Goal: Transaction & Acquisition: Purchase product/service

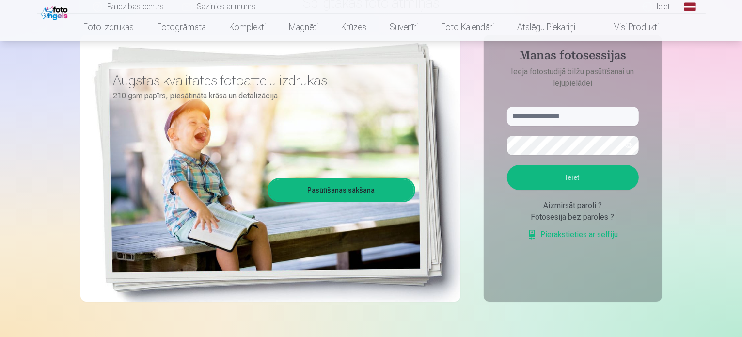
scroll to position [97, 0]
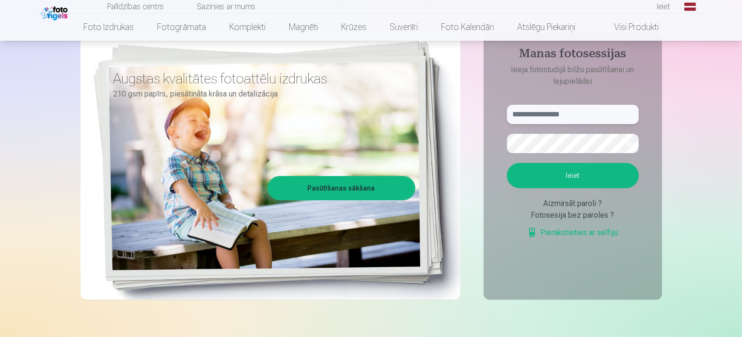
click at [545, 120] on input "text" at bounding box center [573, 114] width 132 height 19
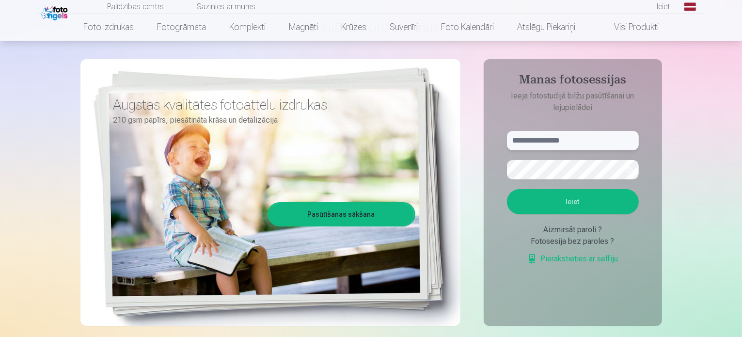
scroll to position [48, 0]
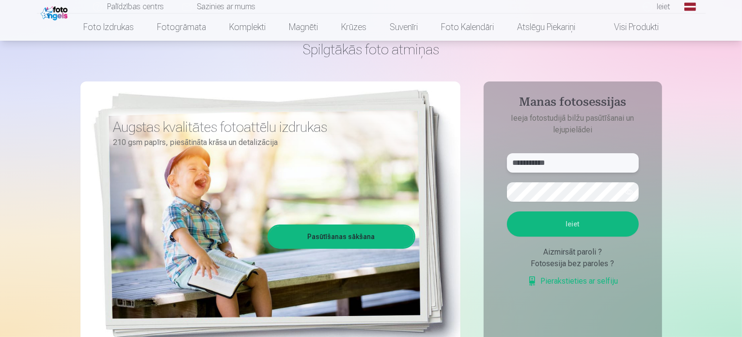
type input "**********"
click at [507, 211] on button "Ieiet" at bounding box center [573, 223] width 132 height 25
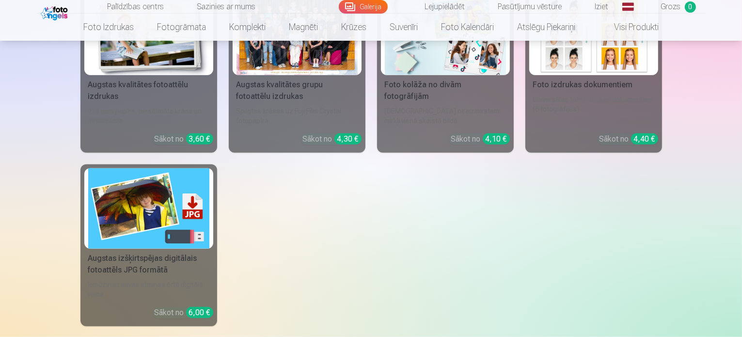
scroll to position [1067, 0]
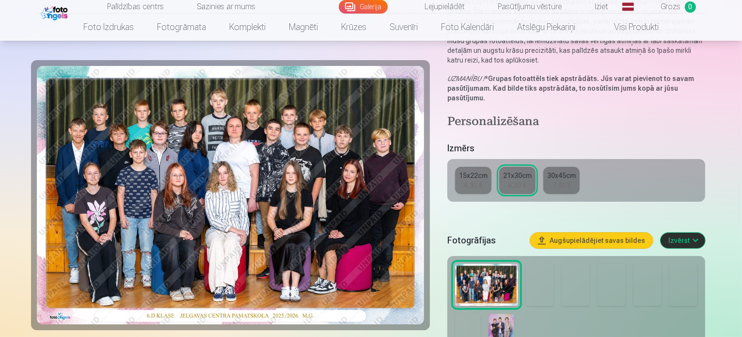
scroll to position [145, 0]
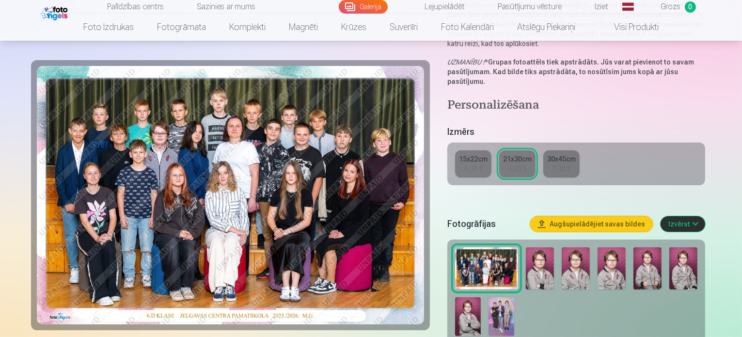
click at [483, 164] on div "4,30 €" at bounding box center [473, 169] width 18 height 10
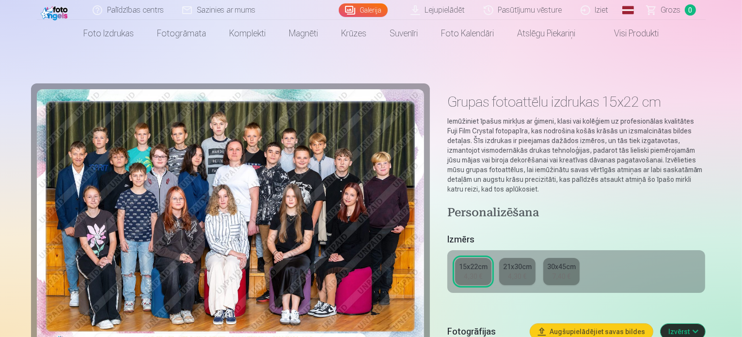
scroll to position [97, 0]
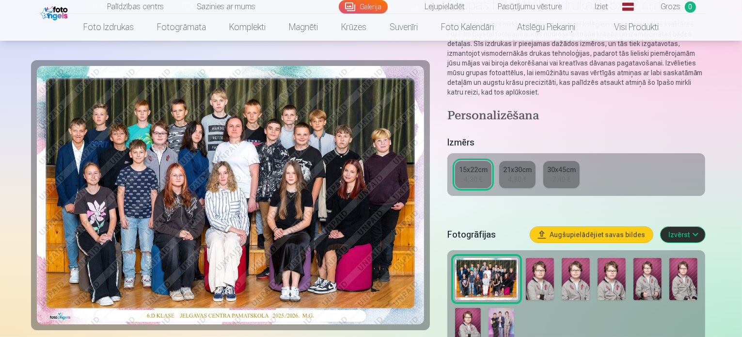
click at [565, 175] on div "7,40 €" at bounding box center [561, 180] width 18 height 10
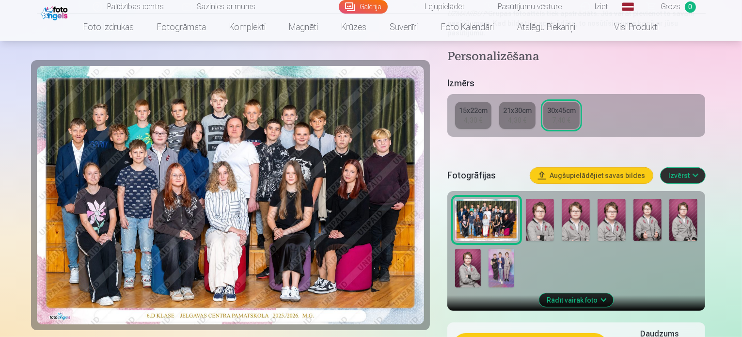
scroll to position [242, 0]
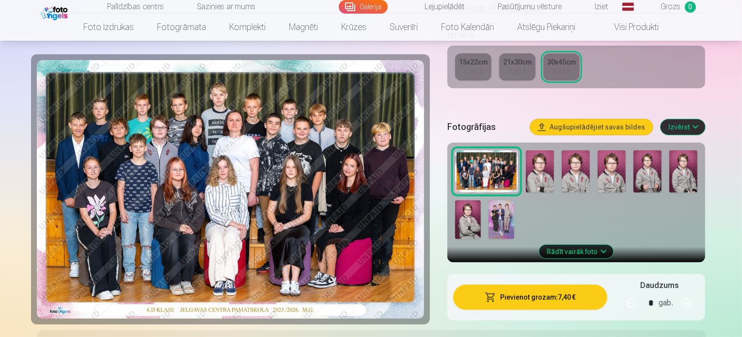
click at [511, 150] on img at bounding box center [487, 171] width 64 height 42
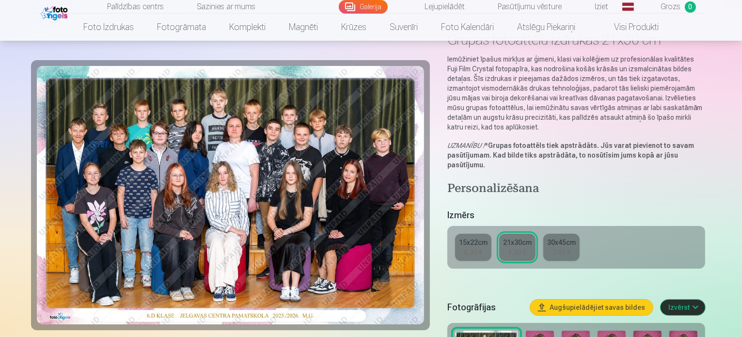
scroll to position [145, 0]
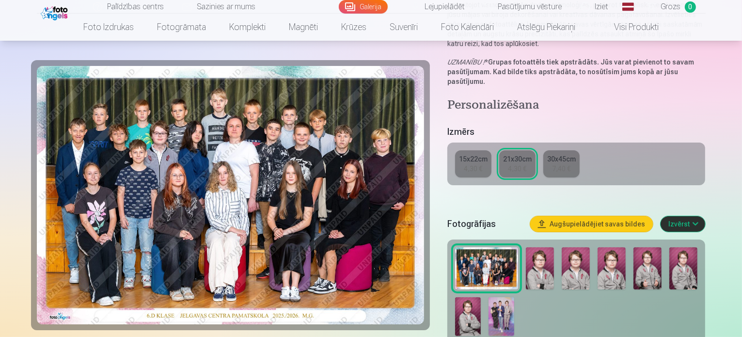
click at [559, 151] on link "30x45cm 7,40 €" at bounding box center [562, 163] width 36 height 27
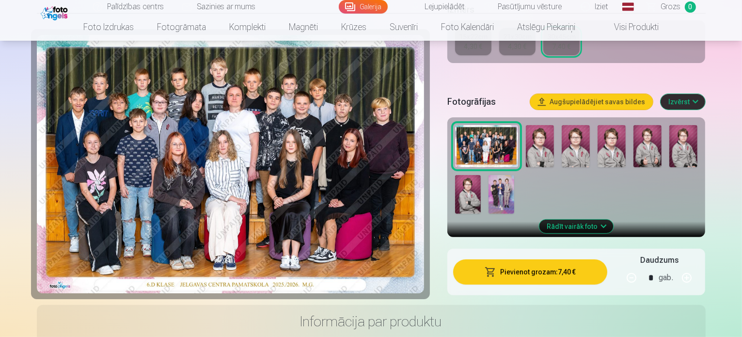
scroll to position [291, 0]
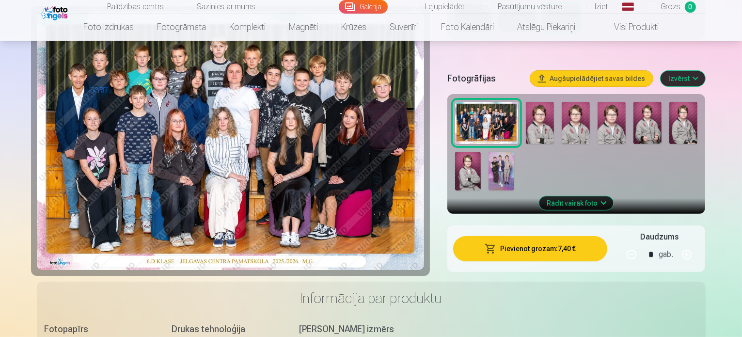
click at [559, 236] on button "Pievienot grozam : 7,40 €" at bounding box center [530, 248] width 155 height 25
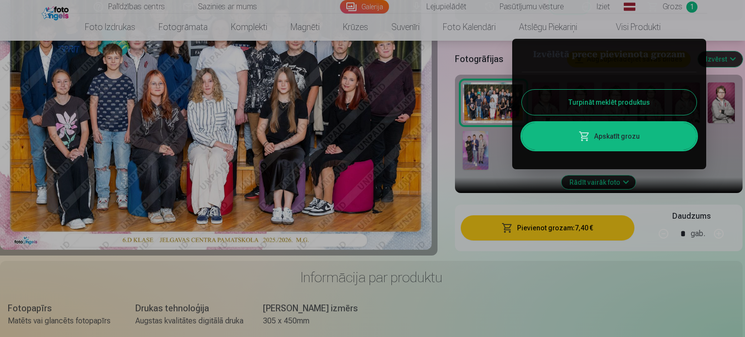
click at [622, 97] on button "Turpināt meklēt produktus" at bounding box center [609, 102] width 175 height 25
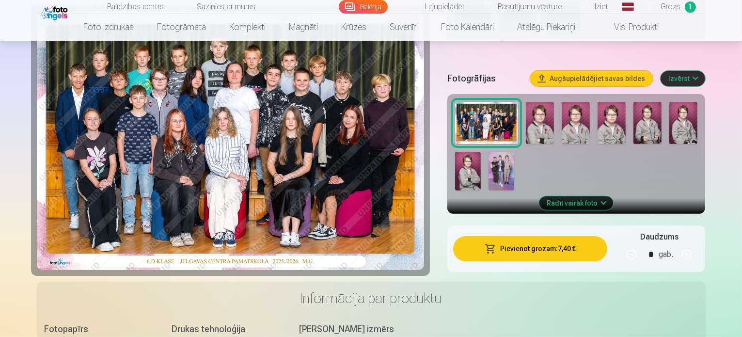
scroll to position [97, 0]
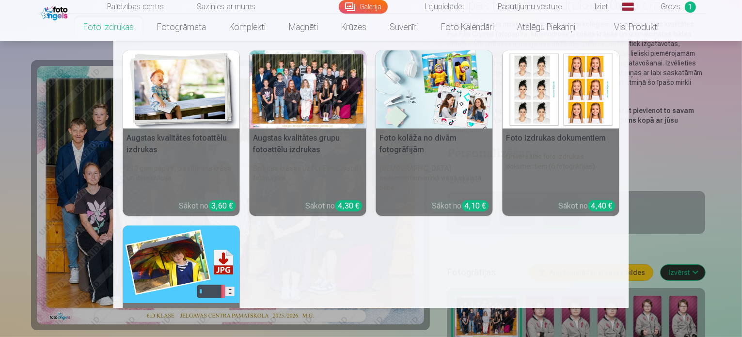
click at [129, 29] on link "Foto izdrukas" at bounding box center [109, 27] width 74 height 27
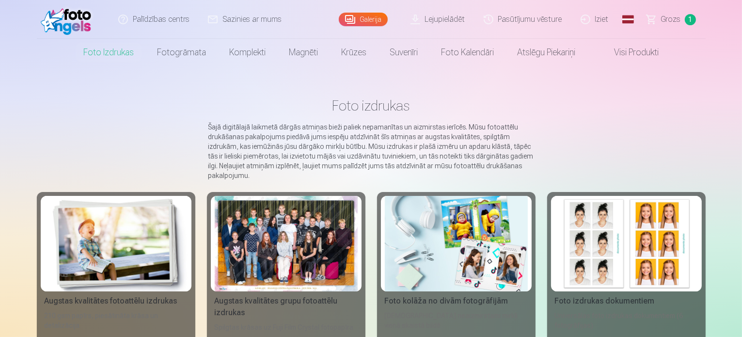
click at [373, 15] on link "Galerija" at bounding box center [363, 20] width 49 height 14
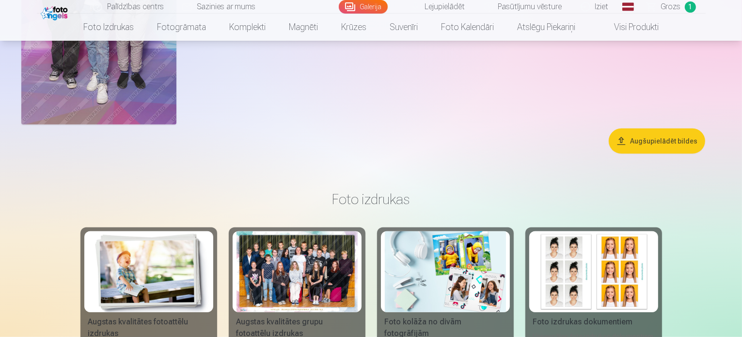
scroll to position [727, 0]
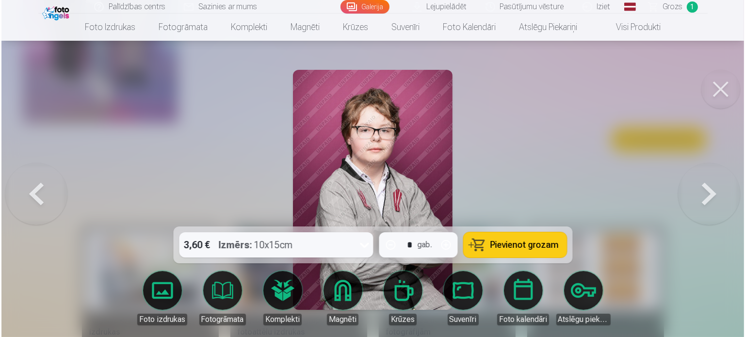
scroll to position [728, 0]
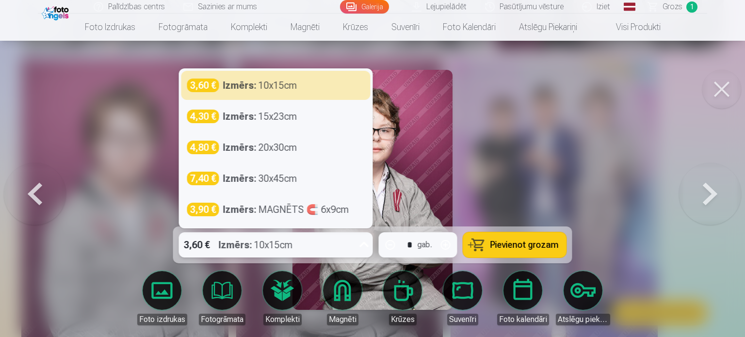
click at [277, 247] on div "Izmērs : 10x15cm" at bounding box center [256, 244] width 74 height 25
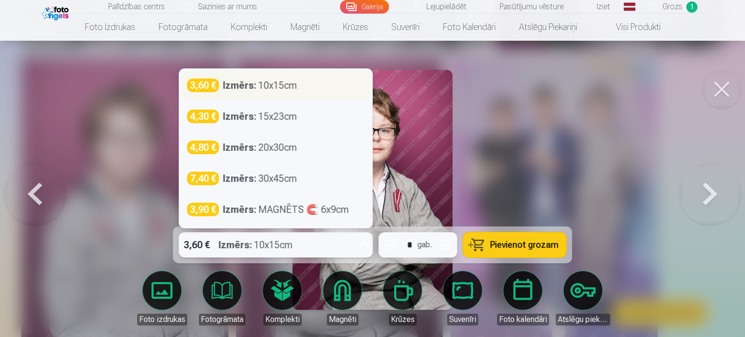
click at [263, 91] on div "Izmērs : 10x15cm" at bounding box center [260, 86] width 74 height 14
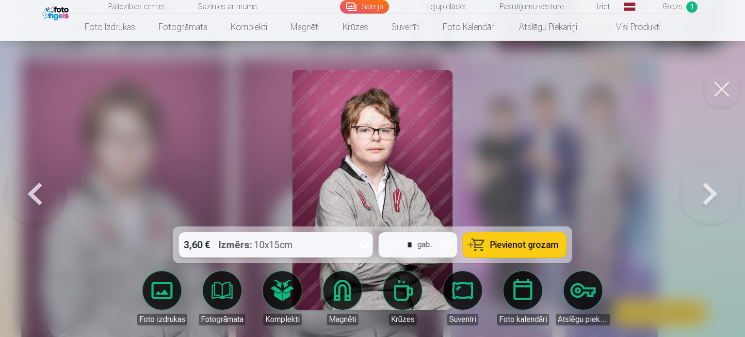
click at [501, 242] on span "Pievienot grozam" at bounding box center [524, 245] width 68 height 9
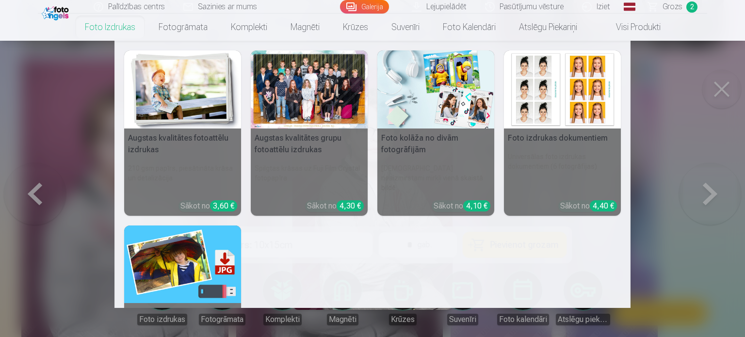
click at [111, 32] on link "Foto izdrukas" at bounding box center [110, 27] width 74 height 27
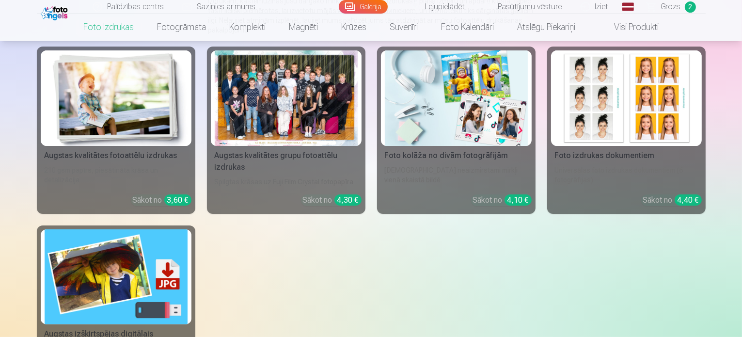
click at [621, 31] on link "Visi produkti" at bounding box center [628, 27] width 83 height 27
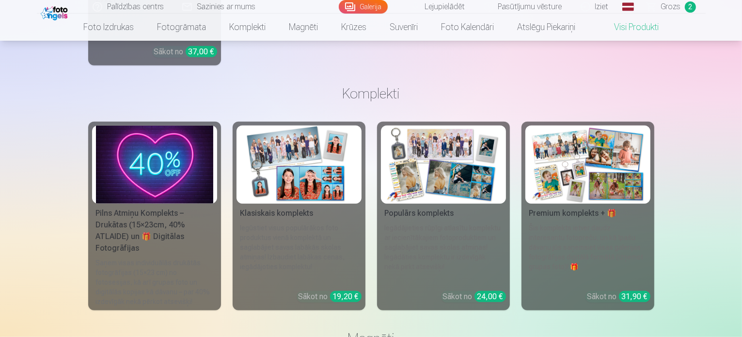
scroll to position [630, 0]
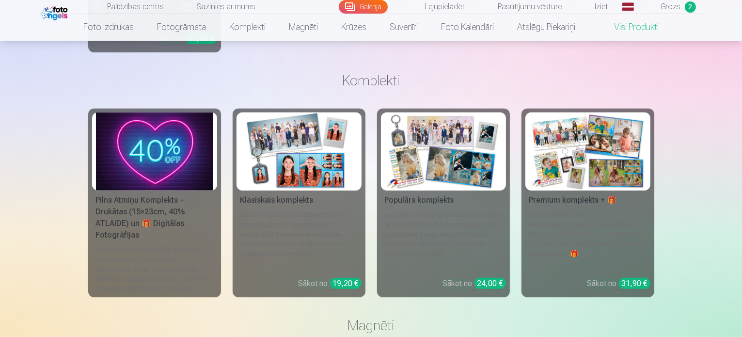
click at [430, 168] on img at bounding box center [443, 152] width 117 height 78
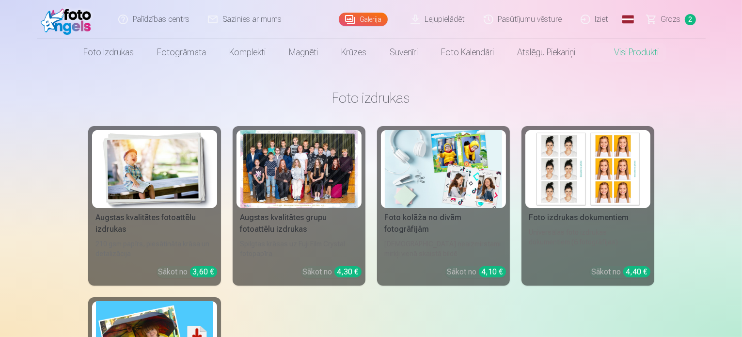
click at [438, 190] on img at bounding box center [443, 169] width 117 height 78
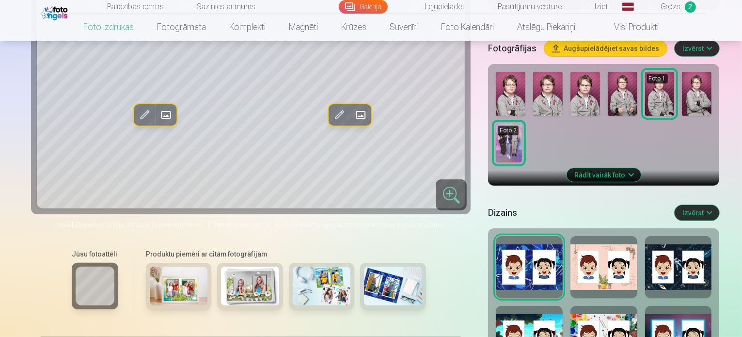
scroll to position [339, 0]
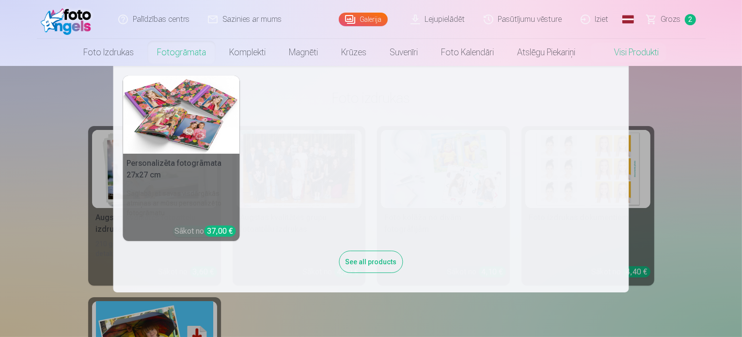
click at [718, 107] on nav "Personalizēta fotogrāmata 27x27 cm Saglabājiet savas visdārgākās atmiņas ar mūs…" at bounding box center [371, 179] width 742 height 226
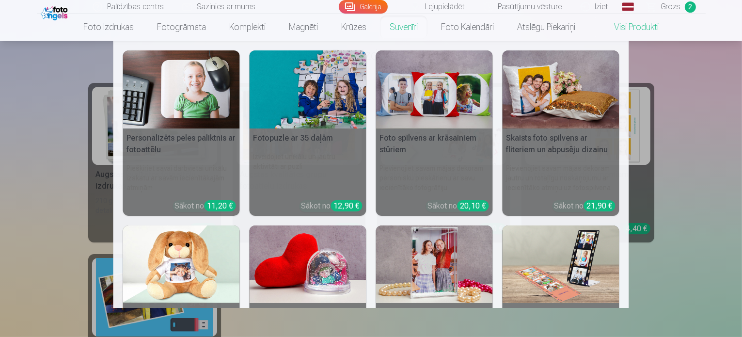
scroll to position [48, 0]
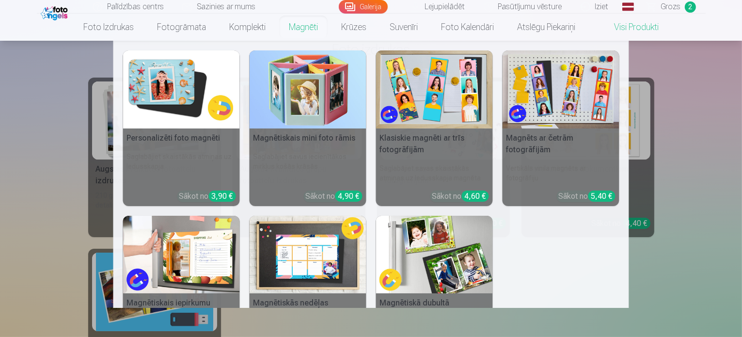
click at [308, 117] on img at bounding box center [308, 89] width 117 height 78
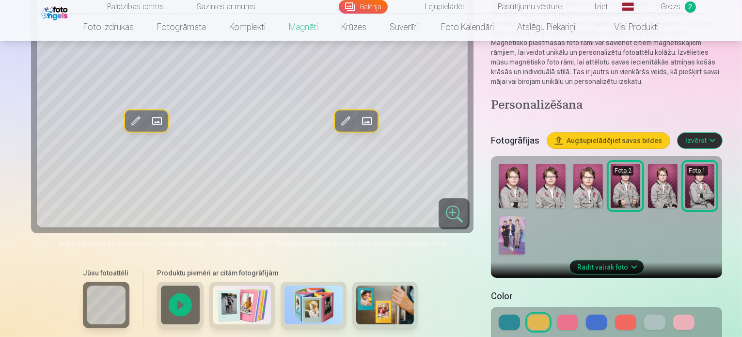
scroll to position [291, 0]
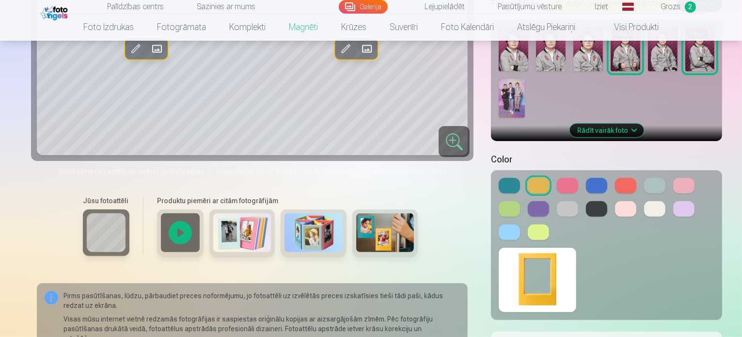
click at [285, 213] on img at bounding box center [314, 232] width 58 height 39
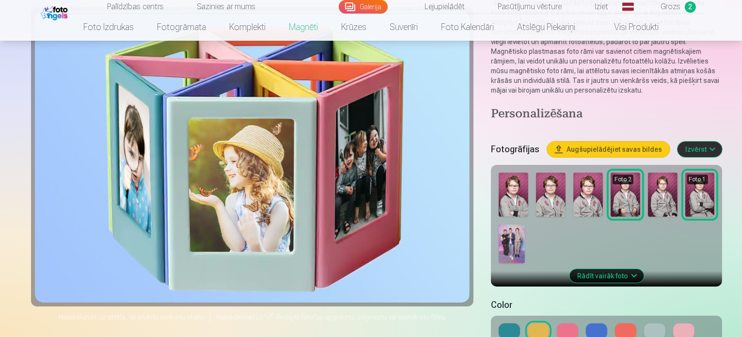
scroll to position [48, 0]
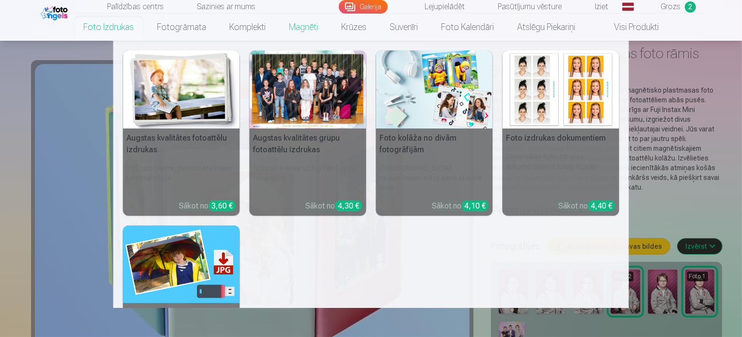
click at [103, 30] on link "Foto izdrukas" at bounding box center [109, 27] width 74 height 27
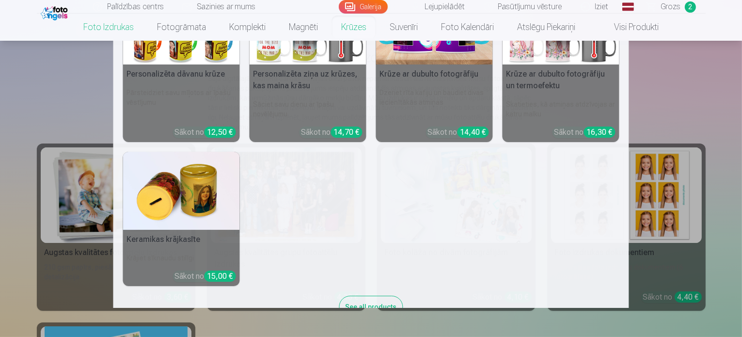
scroll to position [242, 0]
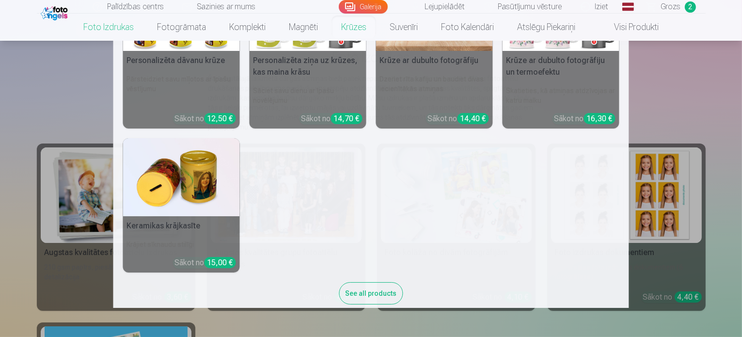
click at [181, 187] on img at bounding box center [181, 177] width 117 height 78
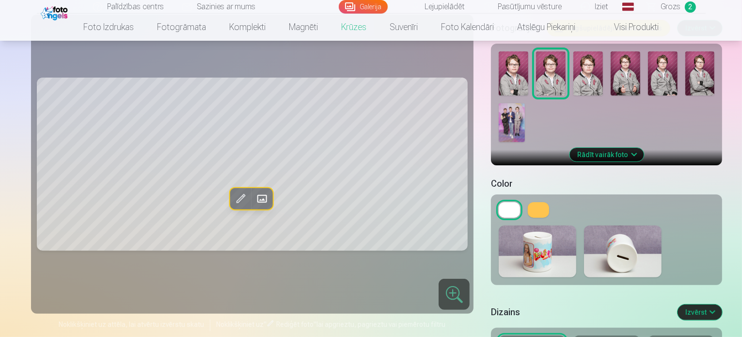
scroll to position [291, 0]
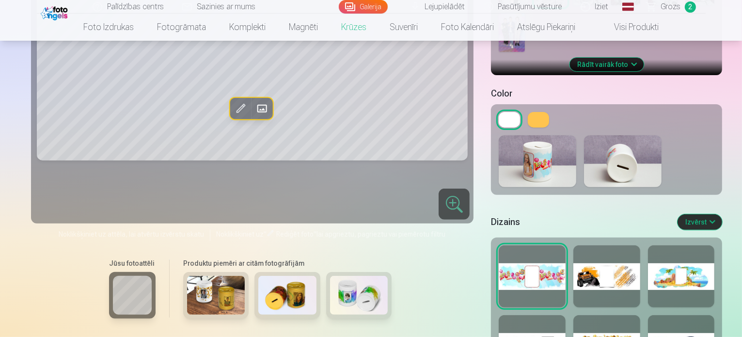
click at [619, 245] on div at bounding box center [607, 276] width 67 height 62
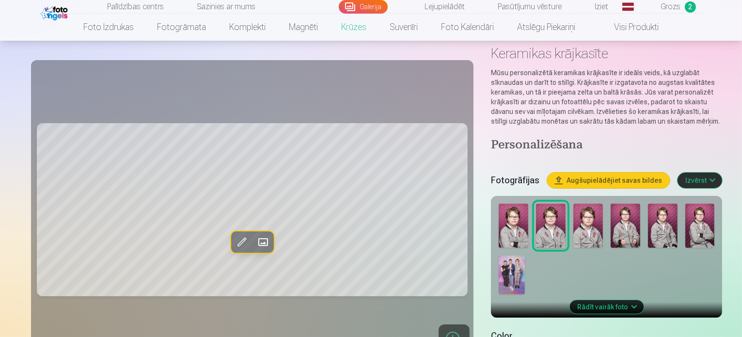
scroll to position [194, 0]
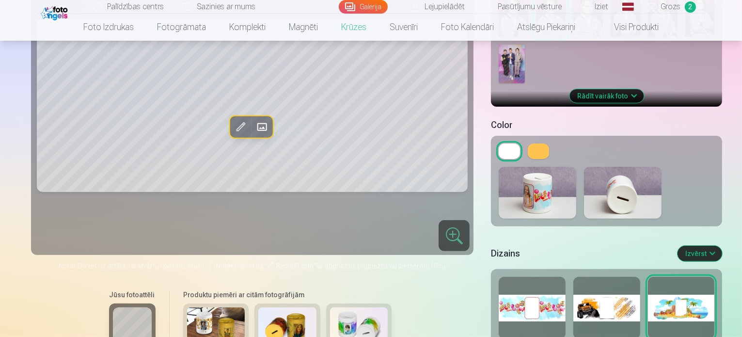
scroll to position [388, 0]
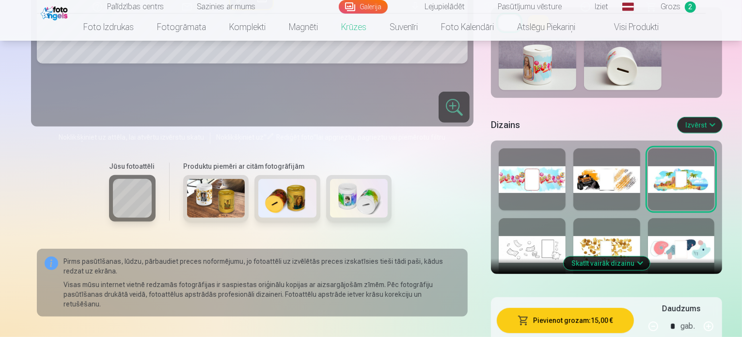
click at [592, 148] on div at bounding box center [607, 179] width 67 height 62
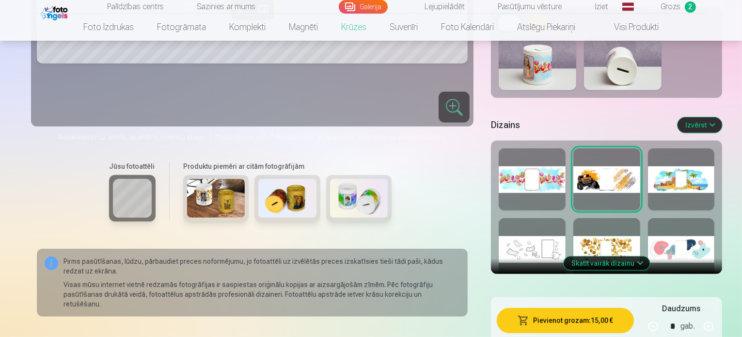
click at [683, 148] on div at bounding box center [681, 179] width 67 height 62
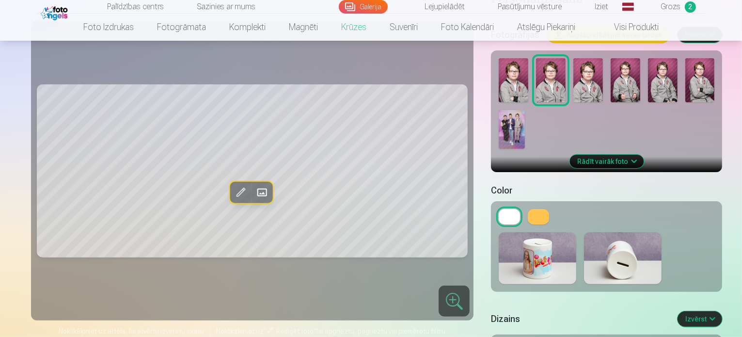
scroll to position [48, 0]
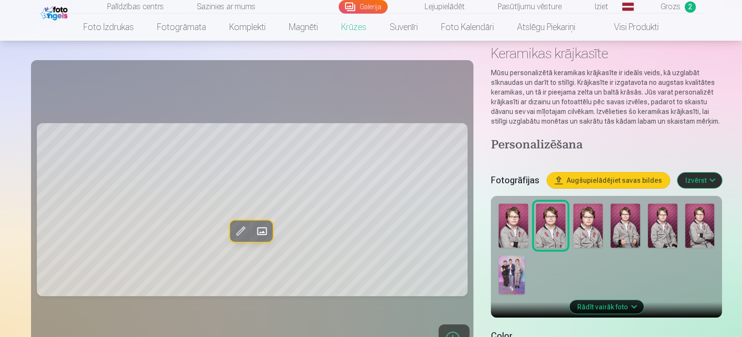
click at [499, 205] on img at bounding box center [514, 226] width 30 height 44
click at [574, 219] on img at bounding box center [589, 226] width 30 height 44
click at [611, 220] on img at bounding box center [626, 226] width 30 height 44
click at [648, 220] on img at bounding box center [663, 226] width 30 height 44
click at [686, 219] on img at bounding box center [701, 226] width 30 height 44
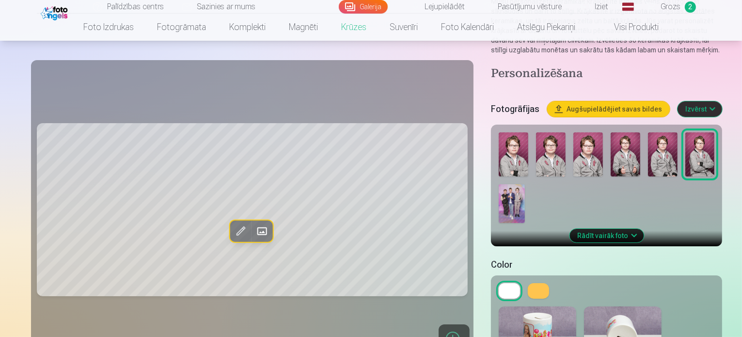
scroll to position [97, 0]
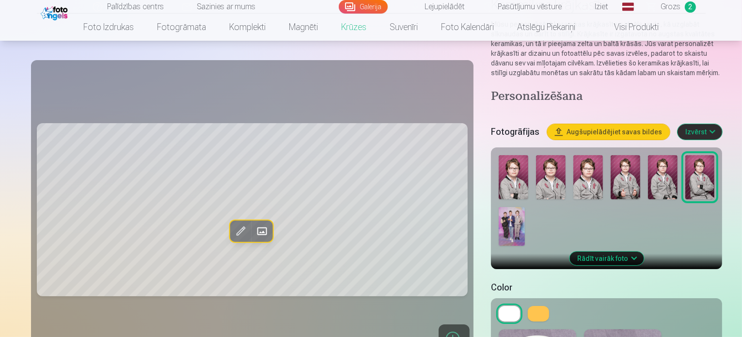
click at [528, 306] on button at bounding box center [538, 314] width 21 height 16
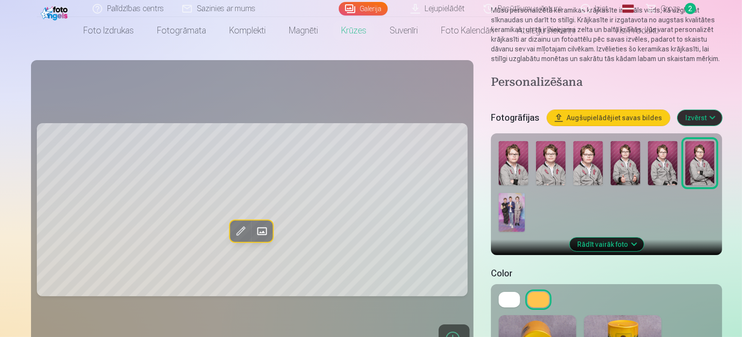
scroll to position [0, 0]
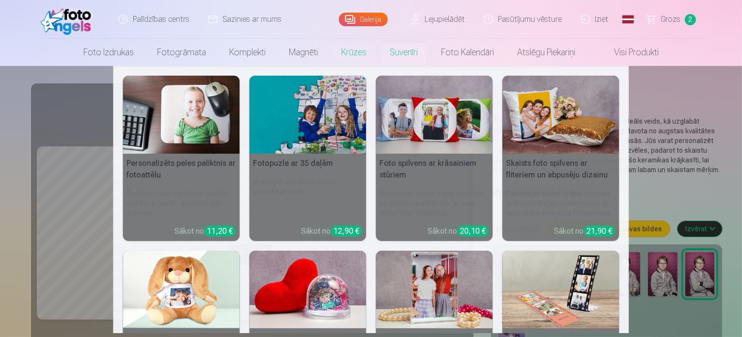
click at [319, 275] on img at bounding box center [308, 290] width 117 height 78
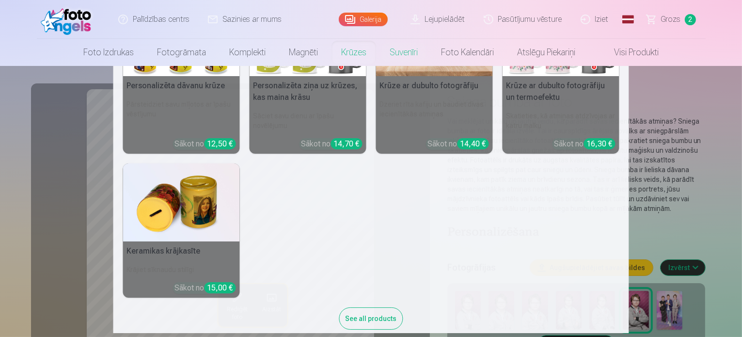
click at [351, 53] on link "Krūzes" at bounding box center [354, 52] width 48 height 27
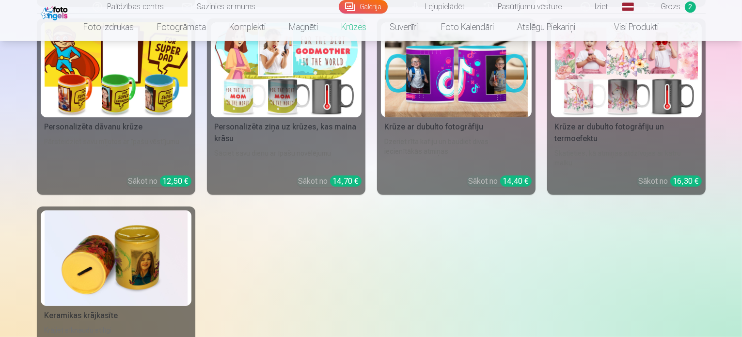
scroll to position [339, 0]
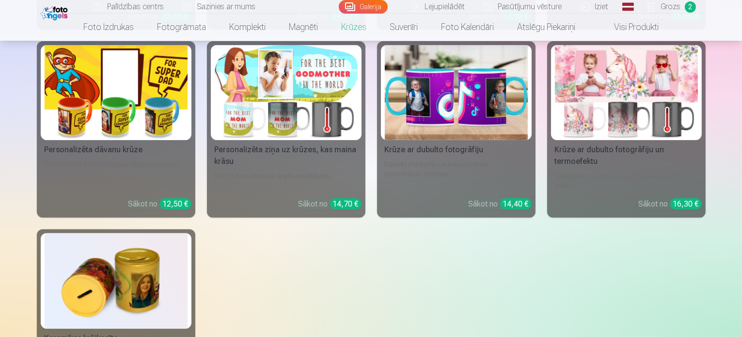
click at [112, 99] on img at bounding box center [116, 93] width 143 height 96
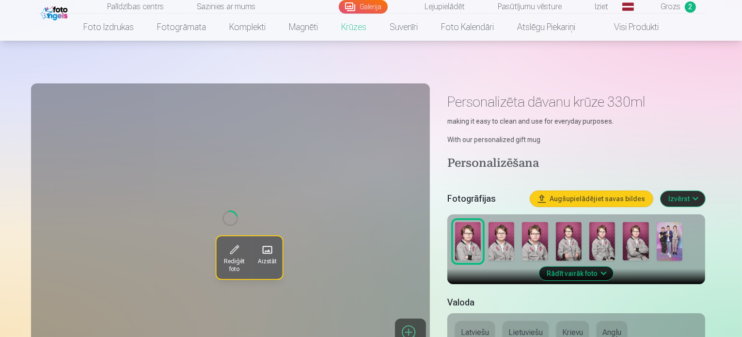
scroll to position [145, 0]
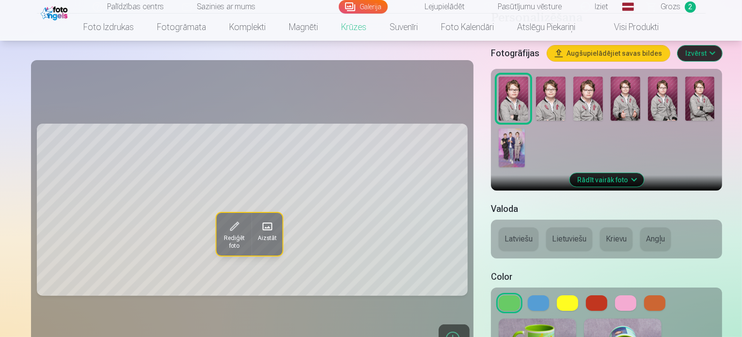
click at [528, 295] on button at bounding box center [538, 303] width 21 height 16
click at [557, 295] on button at bounding box center [567, 303] width 21 height 16
click at [645, 295] on button at bounding box center [655, 303] width 21 height 16
click at [615, 295] on button at bounding box center [625, 303] width 21 height 16
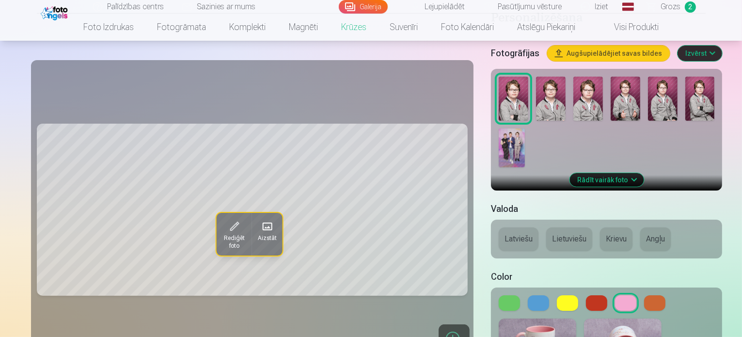
click at [645, 295] on button at bounding box center [655, 303] width 21 height 16
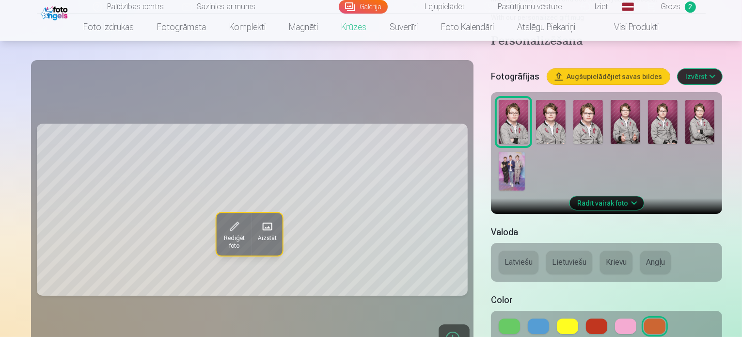
scroll to position [48, 0]
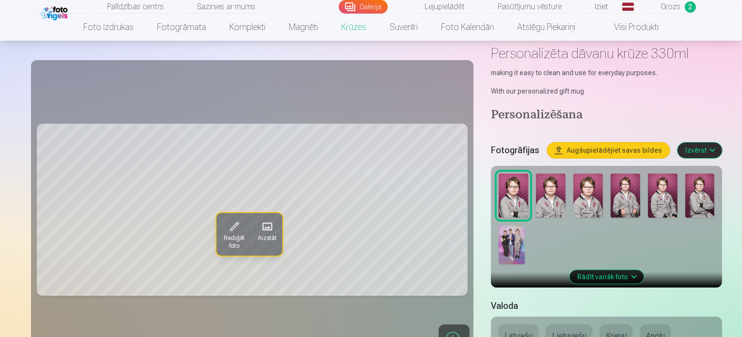
click at [611, 199] on img at bounding box center [626, 196] width 30 height 44
click at [525, 226] on img at bounding box center [512, 245] width 26 height 39
click at [603, 270] on button "Rādīt vairāk foto" at bounding box center [607, 277] width 74 height 14
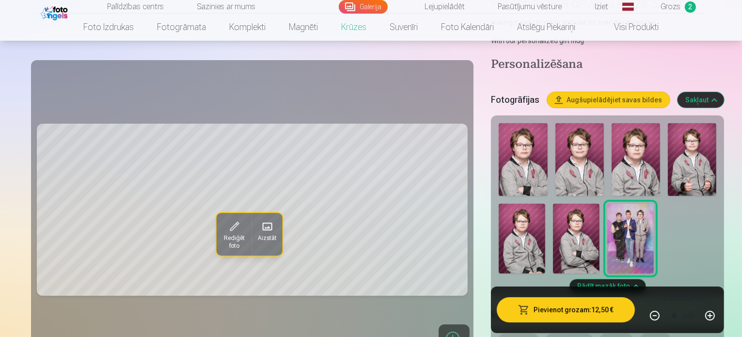
scroll to position [97, 0]
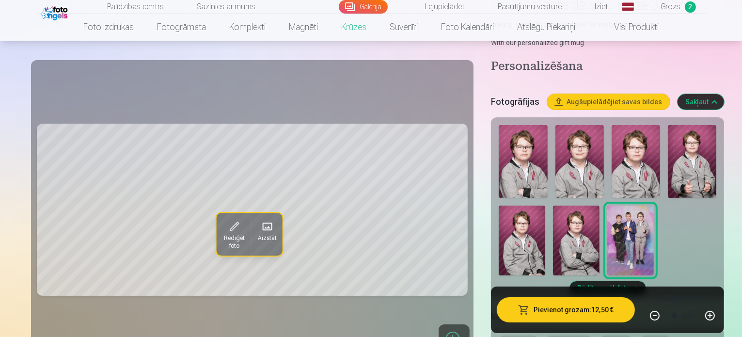
click at [669, 172] on img at bounding box center [692, 161] width 48 height 73
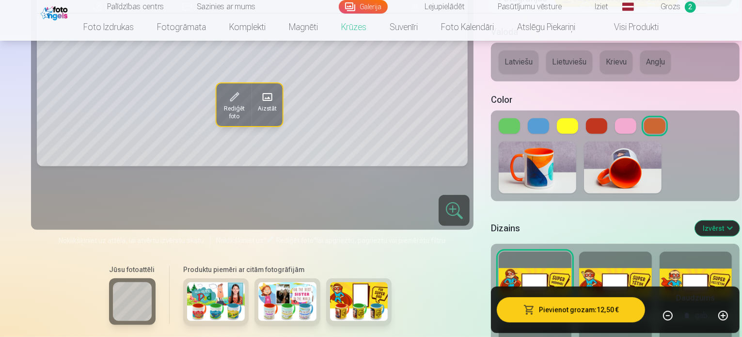
scroll to position [485, 0]
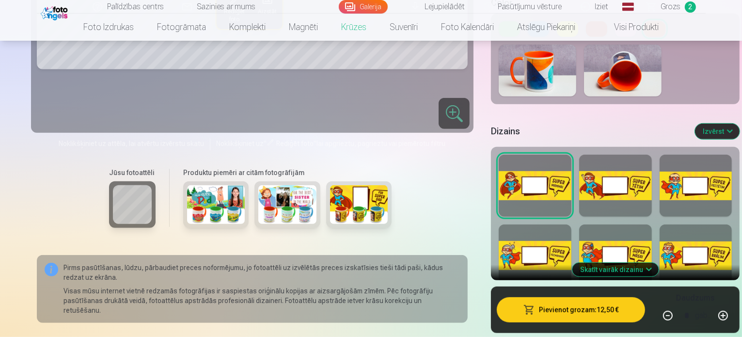
click at [553, 313] on button "Pievienot grozam : 12,50 €" at bounding box center [571, 309] width 148 height 25
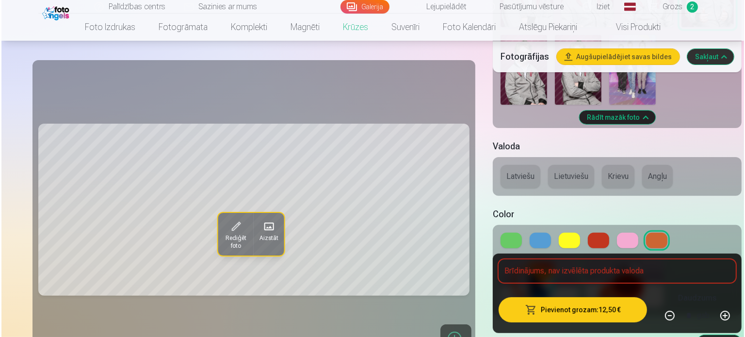
scroll to position [291, 0]
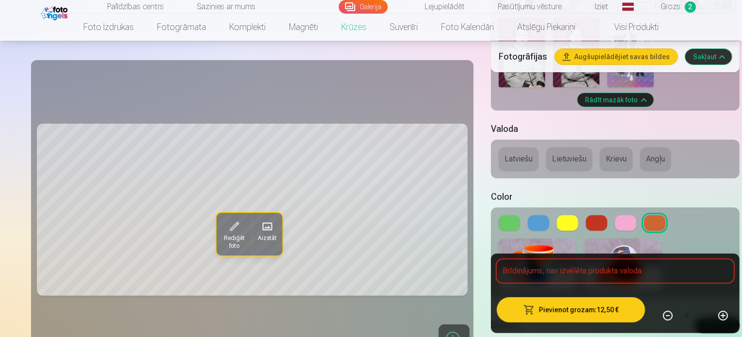
click at [641, 153] on button "Angļu" at bounding box center [656, 158] width 31 height 23
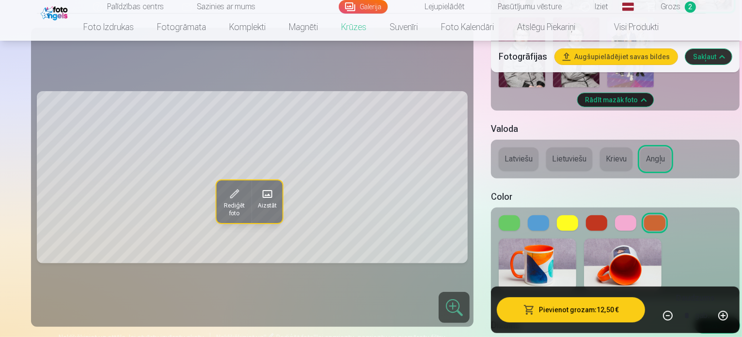
click at [600, 153] on button "Krievu" at bounding box center [616, 158] width 32 height 23
click at [547, 154] on button "Lietuviešu" at bounding box center [570, 158] width 46 height 23
click at [600, 156] on button "Krievu" at bounding box center [616, 158] width 32 height 23
click at [547, 156] on button "Lietuviešu" at bounding box center [570, 158] width 46 height 23
click at [499, 152] on button "Latviešu" at bounding box center [519, 158] width 40 height 23
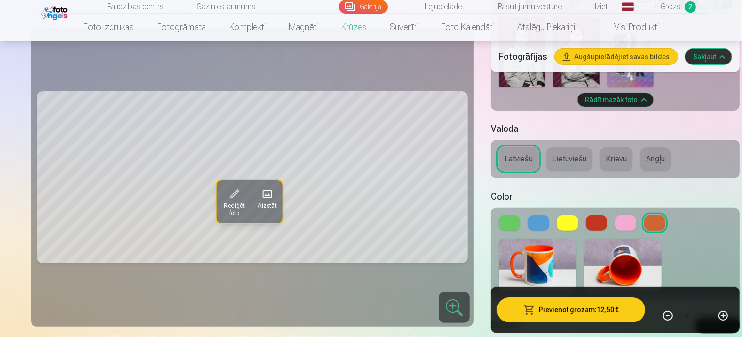
click at [574, 313] on button "Pievienot grozam : 12,50 €" at bounding box center [571, 309] width 148 height 25
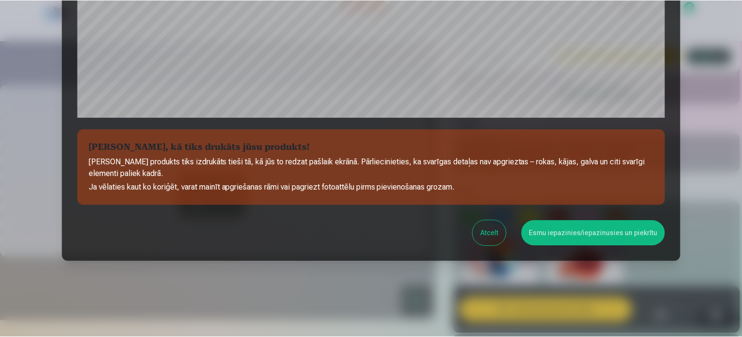
scroll to position [361, 0]
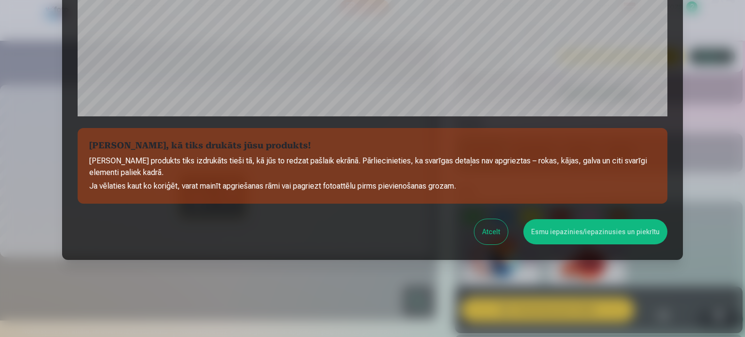
click at [576, 234] on button "Esmu iepazinies/iepazinusies un piekrītu" at bounding box center [595, 231] width 144 height 25
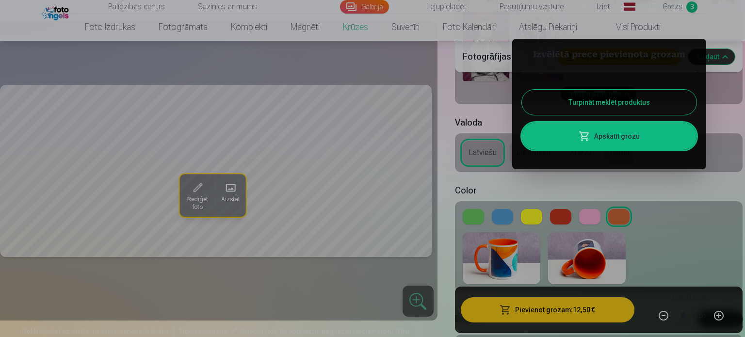
click at [676, 5] on div at bounding box center [372, 168] width 745 height 337
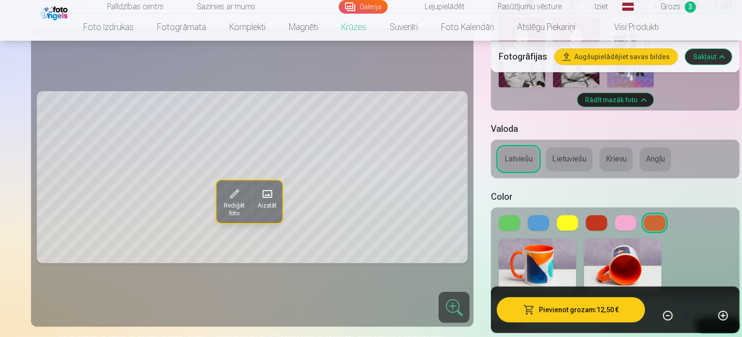
click at [675, 7] on span "Grozs" at bounding box center [671, 7] width 20 height 12
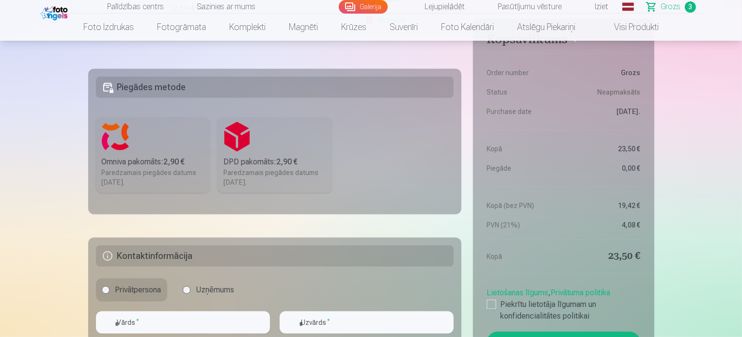
scroll to position [485, 0]
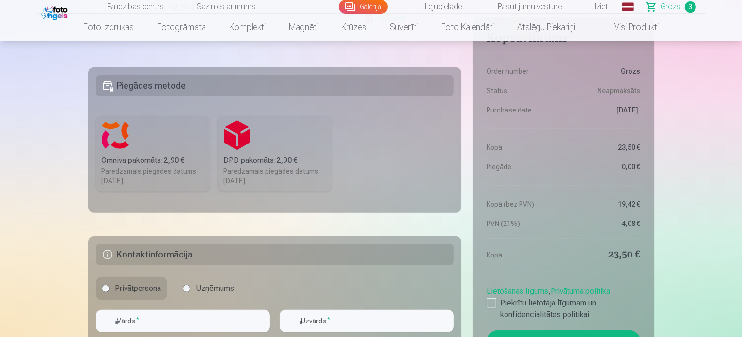
click at [173, 153] on label "Omniva pakomāts : 2,90 € Paredzamais piegādes datums 25.10.2025." at bounding box center [153, 154] width 114 height 76
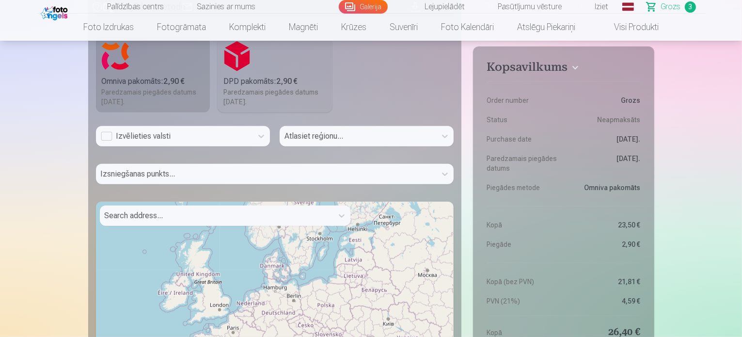
scroll to position [582, 0]
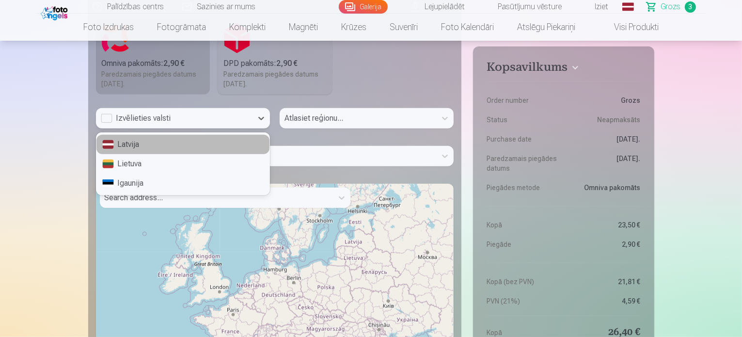
click at [206, 117] on div "Izvēlieties valsti" at bounding box center [174, 119] width 147 height 12
click at [144, 141] on div "Latvija" at bounding box center [183, 144] width 173 height 19
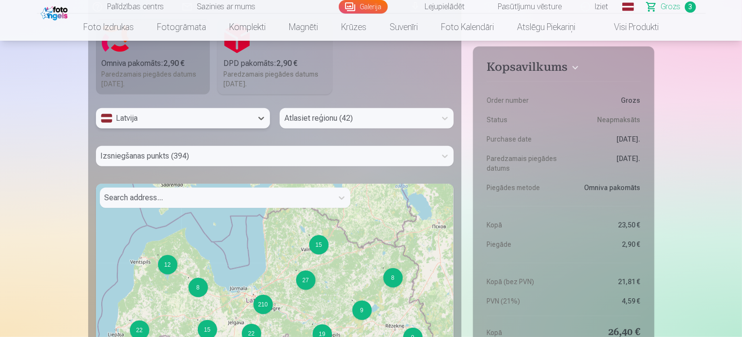
click at [324, 119] on div at bounding box center [358, 119] width 147 height 14
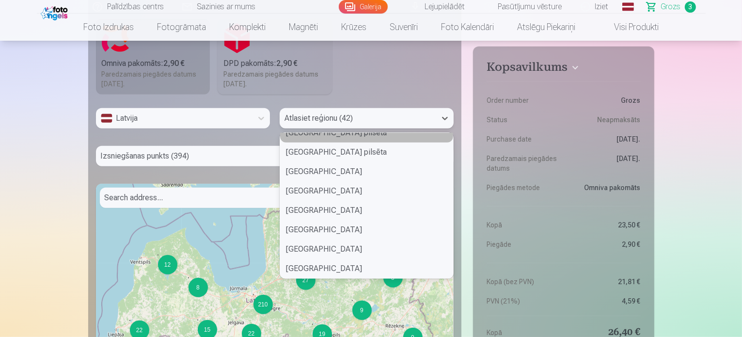
scroll to position [242, 0]
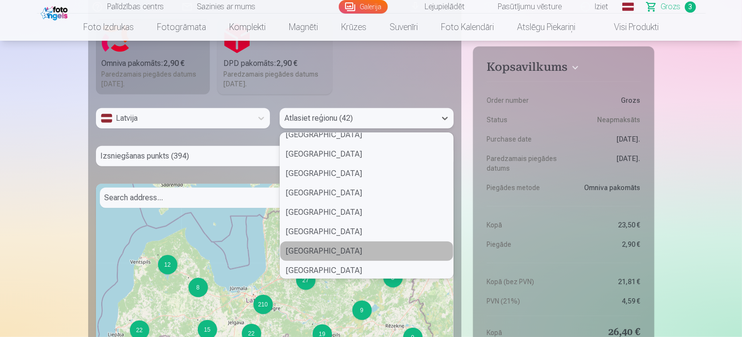
click at [336, 250] on div "Jelgavas novads" at bounding box center [366, 251] width 173 height 19
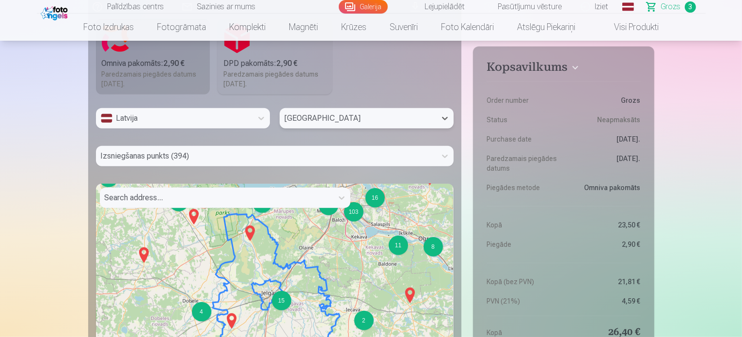
click at [195, 159] on div at bounding box center [266, 156] width 331 height 14
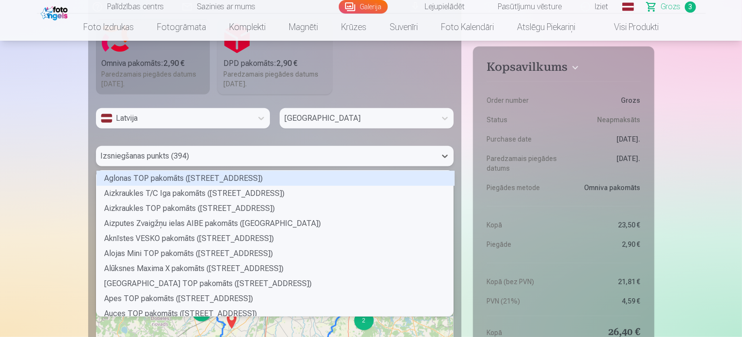
scroll to position [143, 355]
type input "**"
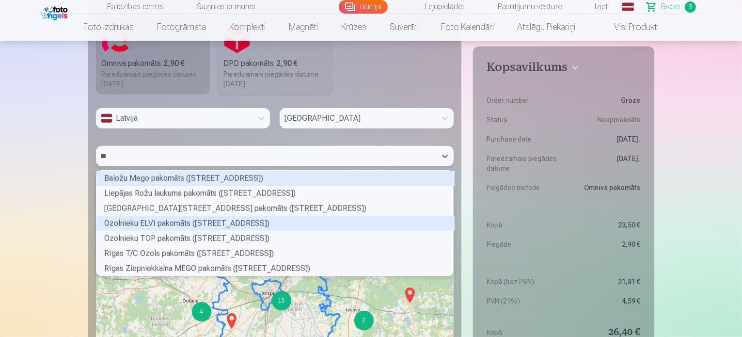
click at [198, 226] on div "Ozolnieku ELVI pakomāts (Rīgas iela 42)" at bounding box center [276, 223] width 358 height 15
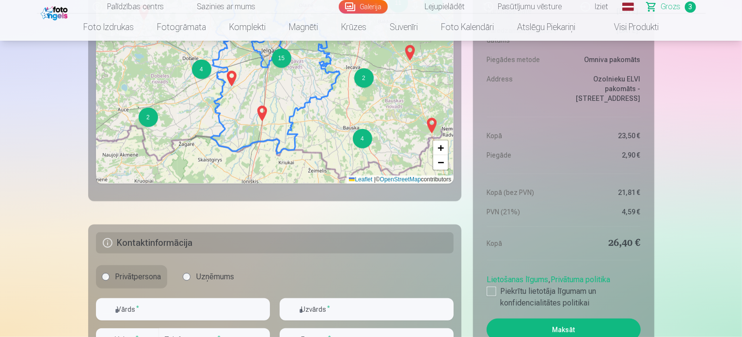
scroll to position [970, 0]
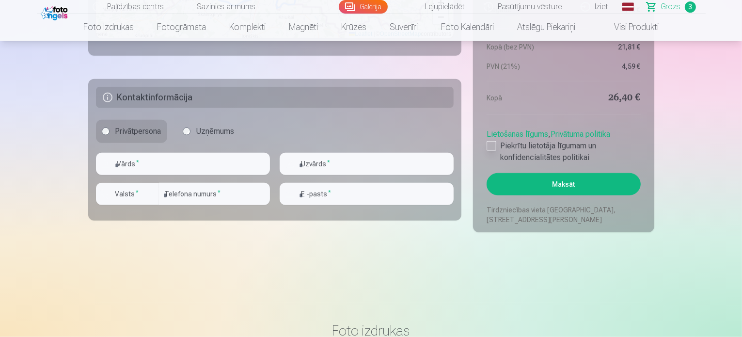
click at [492, 149] on div at bounding box center [492, 146] width 10 height 10
click at [295, 96] on h5 "Kontaktinformācija" at bounding box center [275, 97] width 358 height 21
click at [173, 161] on input "text" at bounding box center [183, 164] width 174 height 22
type input "******"
type input "**********"
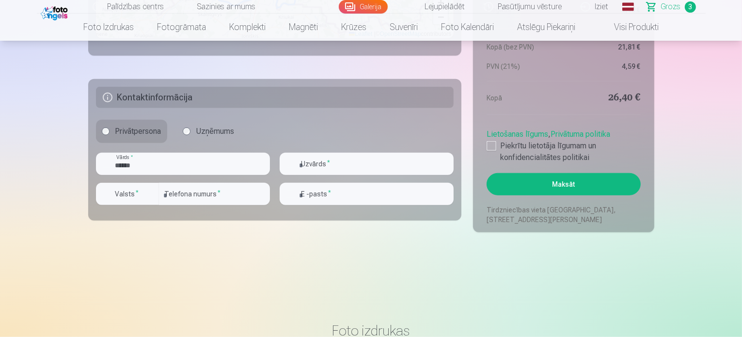
type input "******"
type input "********"
type input "**********"
click at [222, 196] on input "********" at bounding box center [214, 194] width 111 height 22
type input "*"
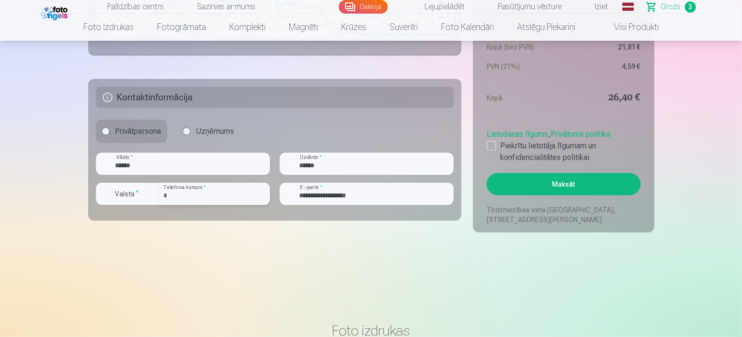
type input "********"
click at [399, 198] on input "**********" at bounding box center [367, 194] width 174 height 22
type input "*"
type input "**********"
click at [564, 184] on button "Maksāt" at bounding box center [564, 184] width 154 height 22
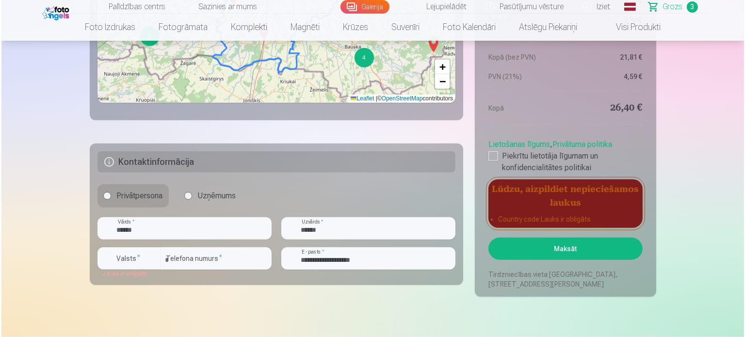
scroll to position [921, 0]
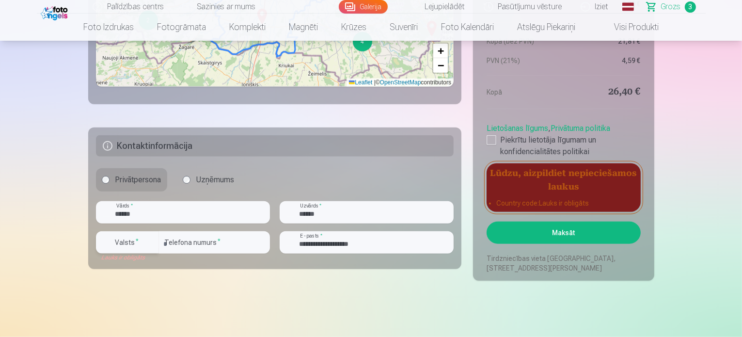
click at [125, 243] on label "Valsts *" at bounding box center [128, 243] width 32 height 10
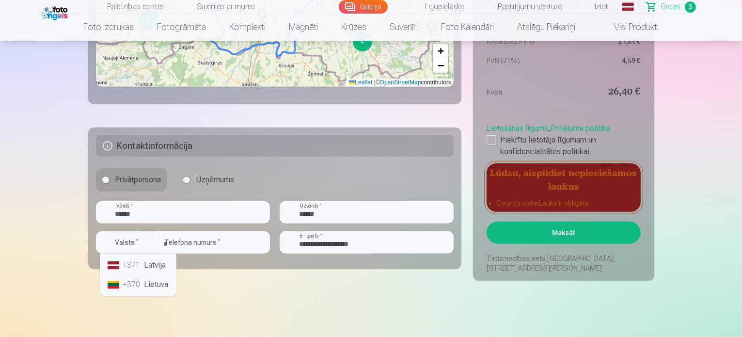
click at [152, 259] on li "+371 Latvija" at bounding box center [138, 265] width 69 height 19
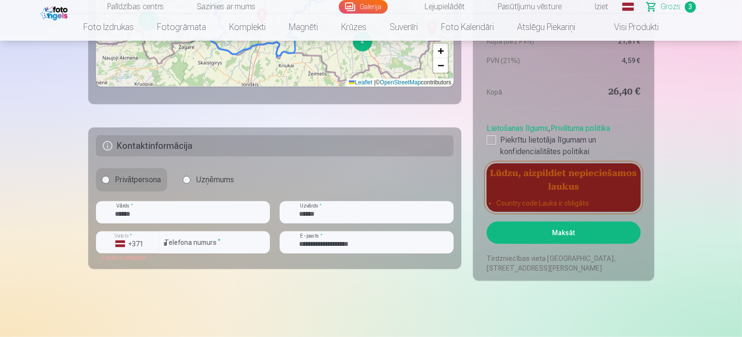
click at [546, 229] on button "Maksāt" at bounding box center [564, 233] width 154 height 22
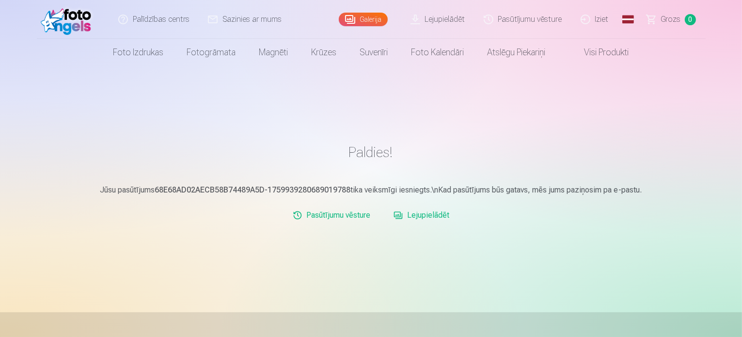
click at [592, 23] on link "Iziet" at bounding box center [595, 19] width 47 height 39
